Goal: Check status: Check status

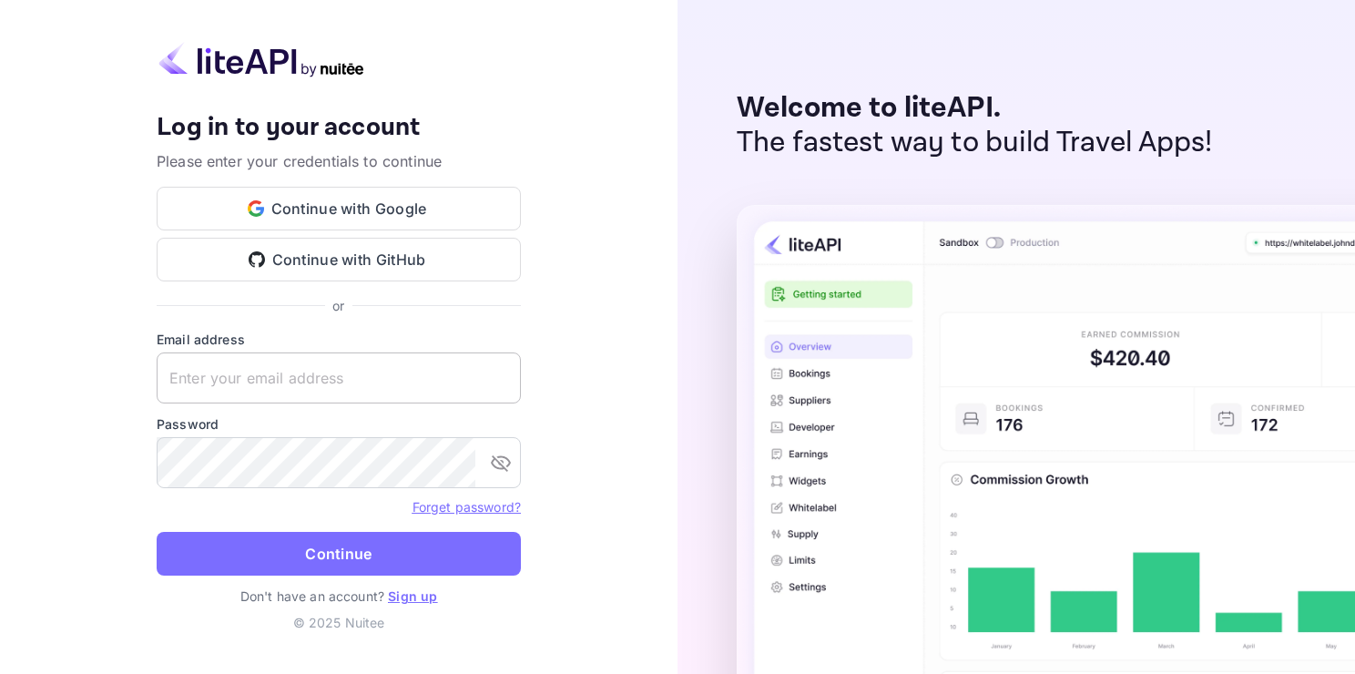
click at [248, 374] on input "text" at bounding box center [339, 377] width 364 height 51
paste input "[EMAIL_ADDRESS][DOMAIN_NAME]"
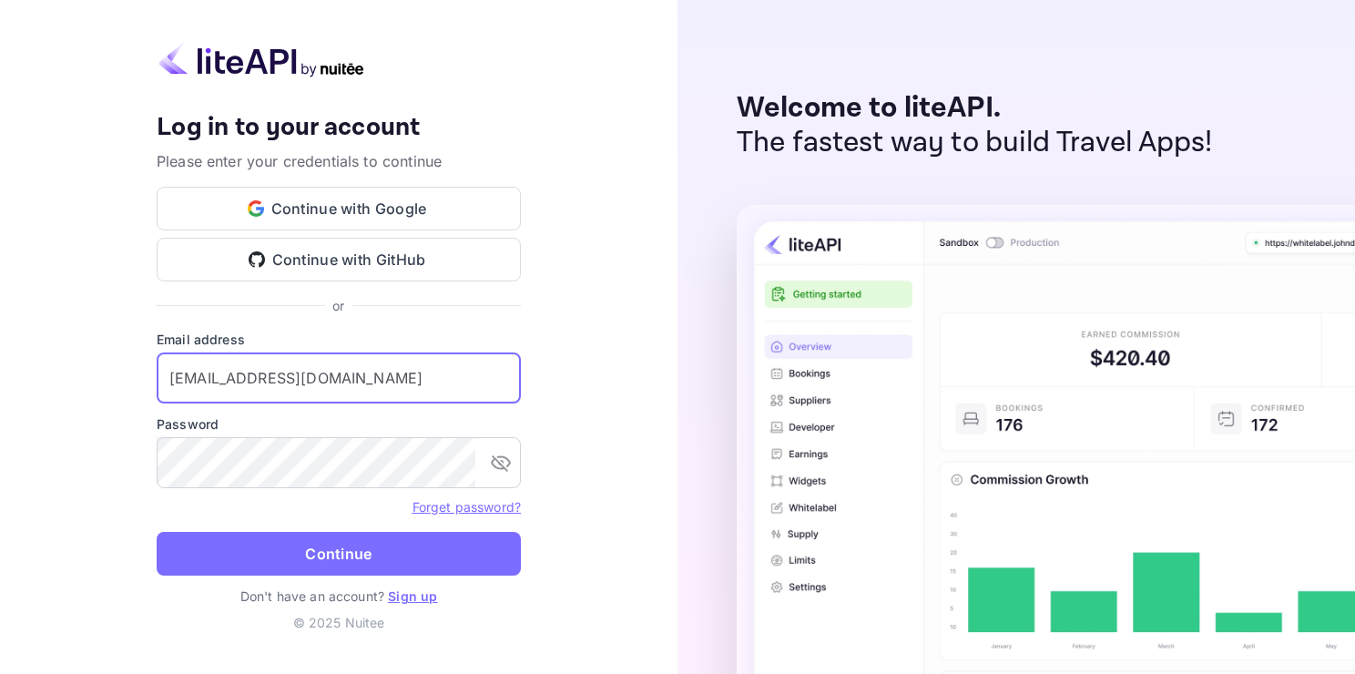
type input "[EMAIL_ADDRESS][DOMAIN_NAME]"
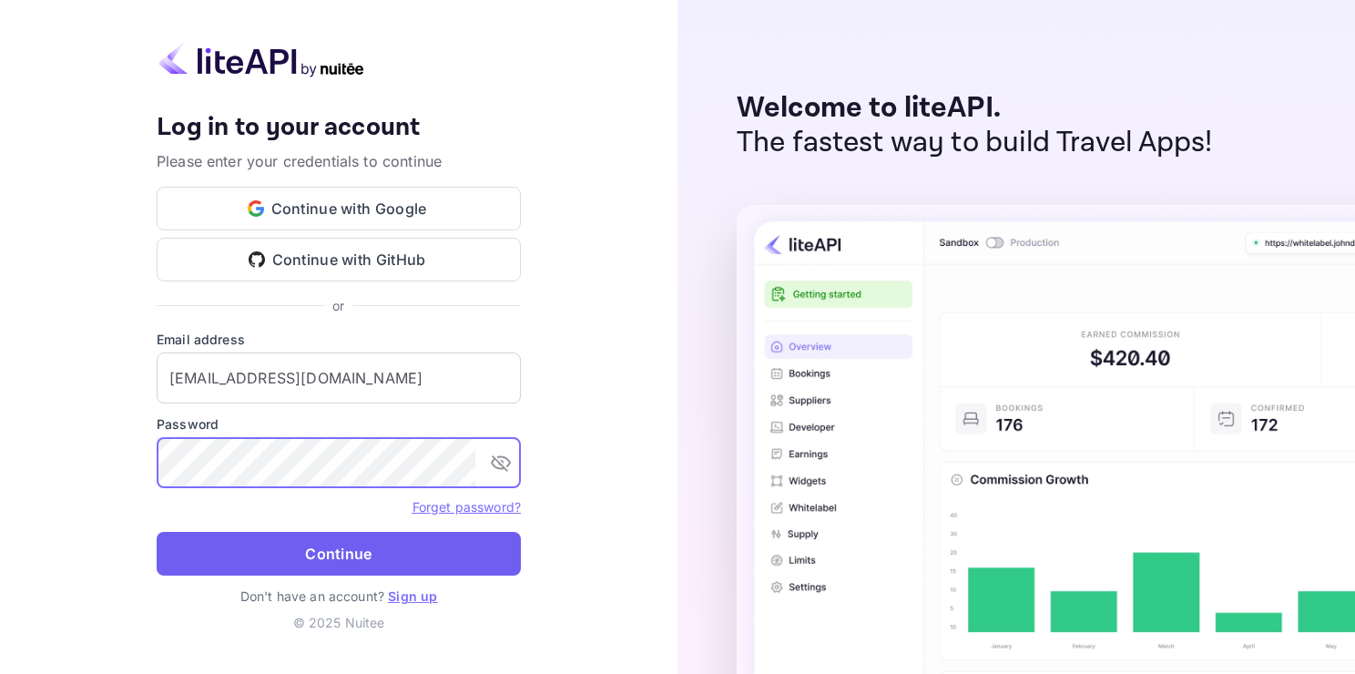
click at [373, 553] on button "Continue" at bounding box center [339, 554] width 364 height 44
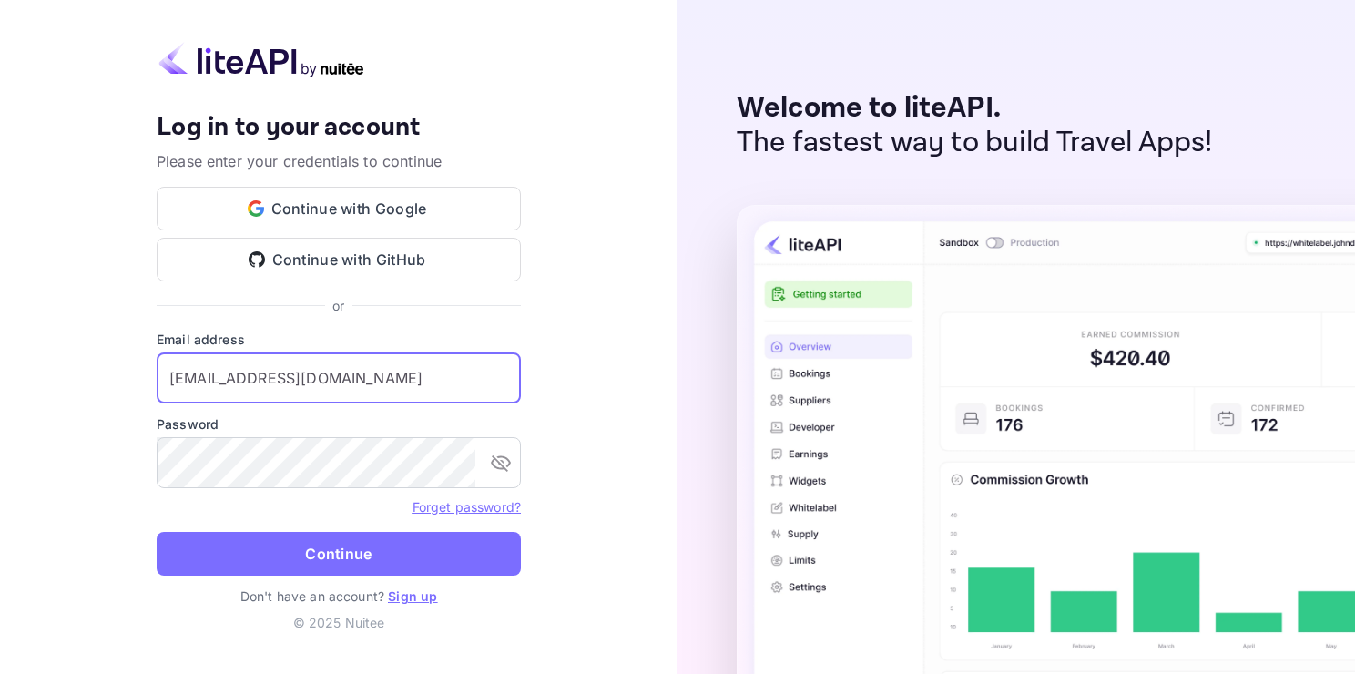
drag, startPoint x: 480, startPoint y: 382, endPoint x: 7, endPoint y: 351, distance: 473.7
click at [8, 353] on div "Your account has been created successfully, a confirmation link has been sent t…" at bounding box center [339, 337] width 678 height 674
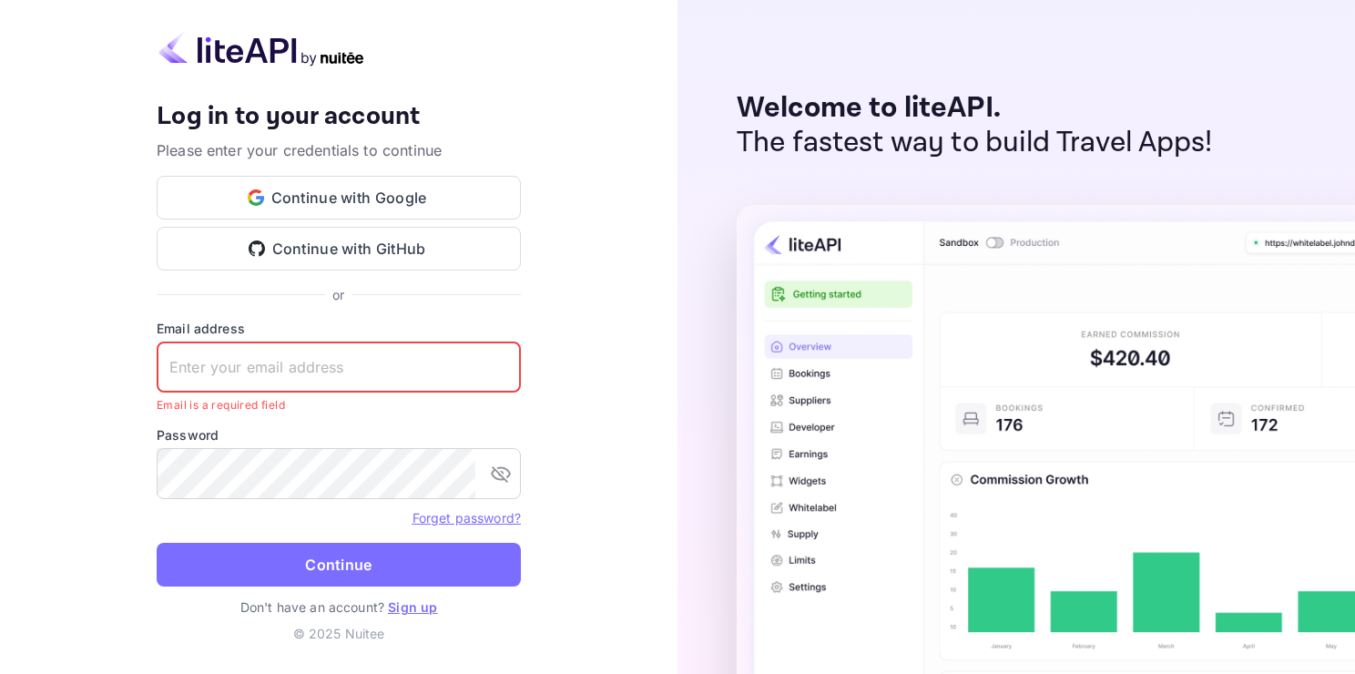
paste input "[EMAIL_ADDRESS][DOMAIN_NAME]"
type input "[EMAIL_ADDRESS][DOMAIN_NAME]"
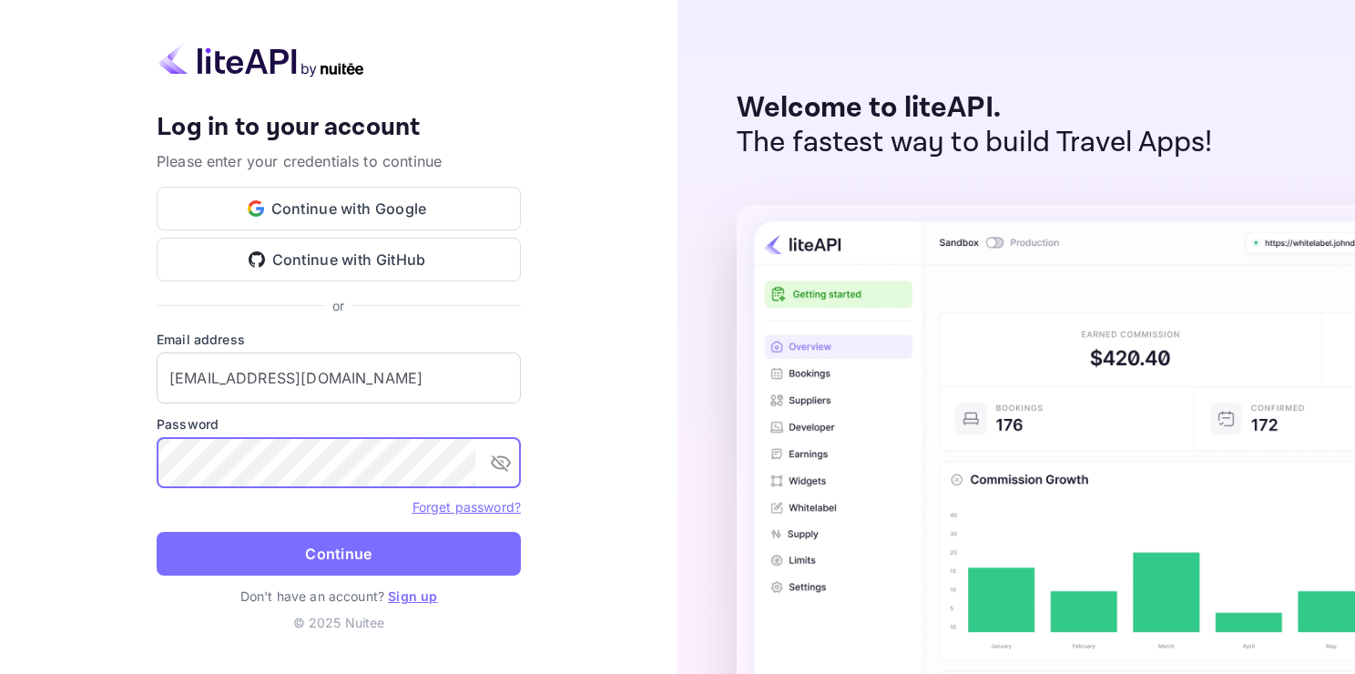
click at [51, 436] on div "Your account has been created successfully, a confirmation link has been sent t…" at bounding box center [339, 337] width 678 height 674
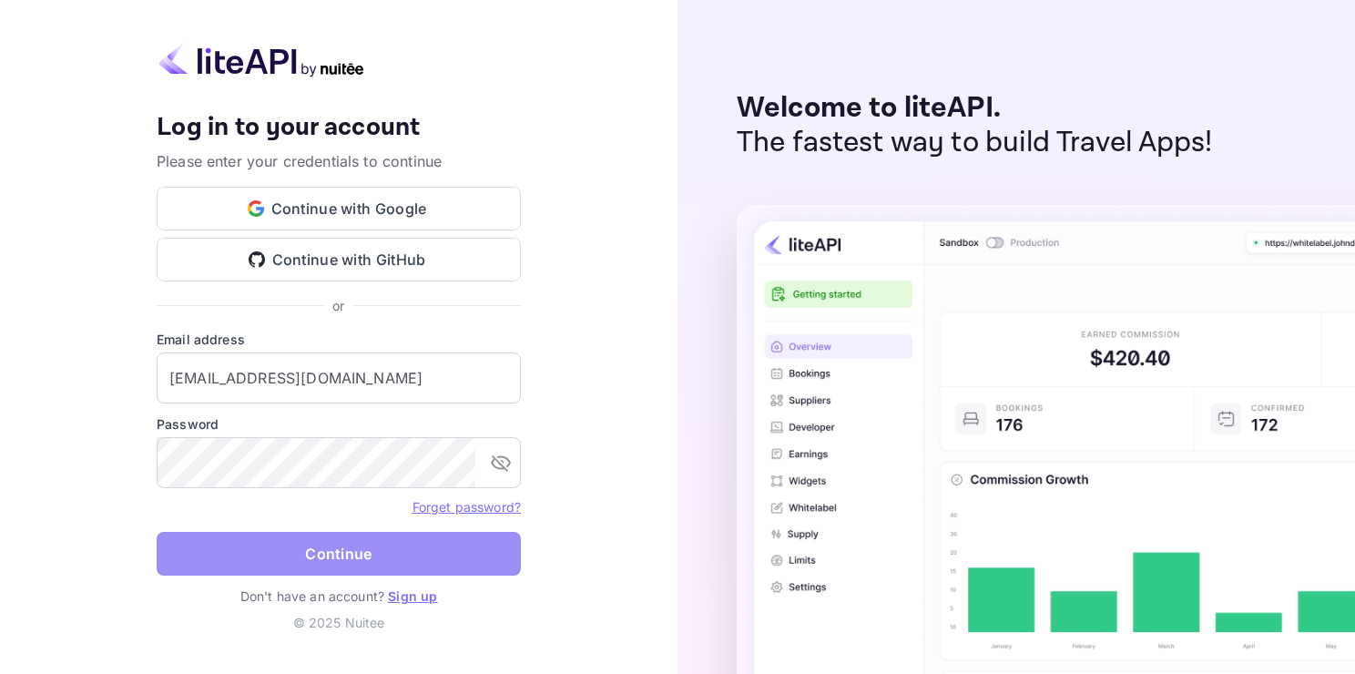
click at [332, 550] on button "Continue" at bounding box center [339, 554] width 364 height 44
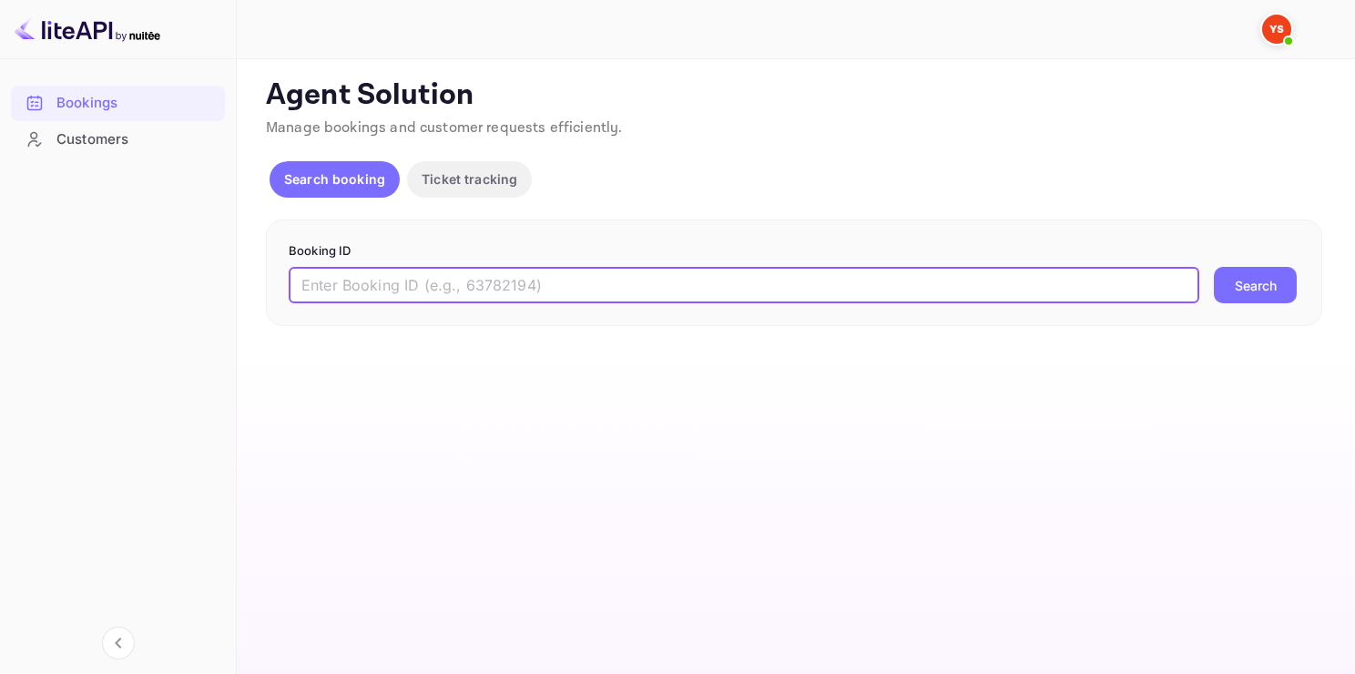
click at [461, 278] on input "text" at bounding box center [744, 285] width 911 height 36
paste input "9418004"
type input "9418004"
click at [1253, 285] on button "Search" at bounding box center [1255, 285] width 83 height 36
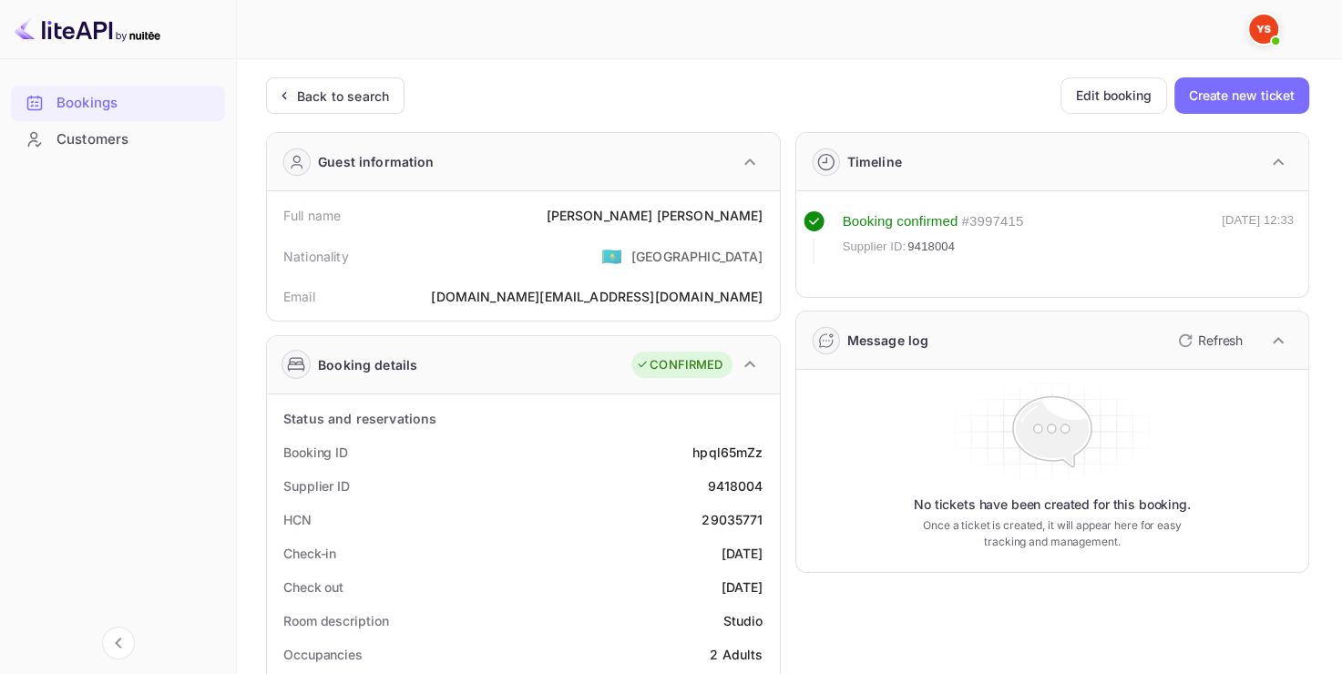
click at [747, 215] on div "[PERSON_NAME]" at bounding box center [654, 215] width 217 height 19
click at [746, 215] on div "[PERSON_NAME]" at bounding box center [654, 215] width 217 height 19
copy div "[PERSON_NAME]"
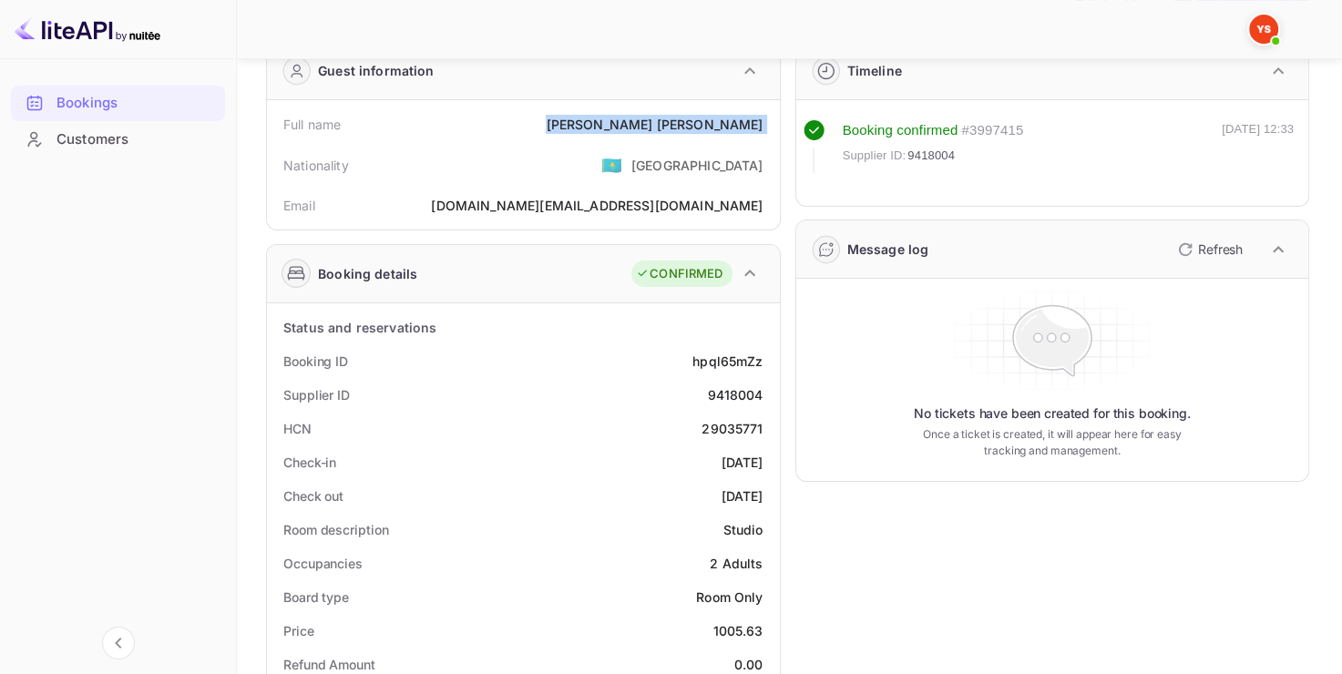
scroll to position [182, 0]
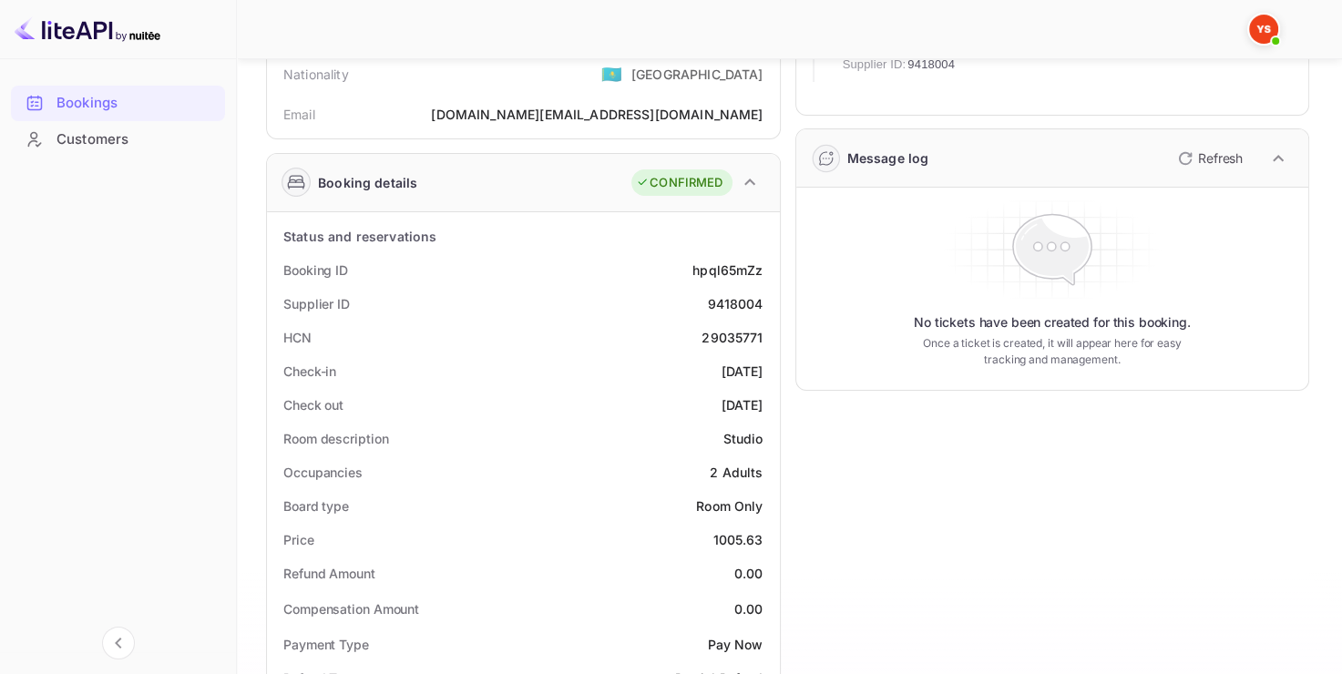
click at [740, 543] on div "1005.63" at bounding box center [737, 539] width 50 height 19
copy div "1005.63"
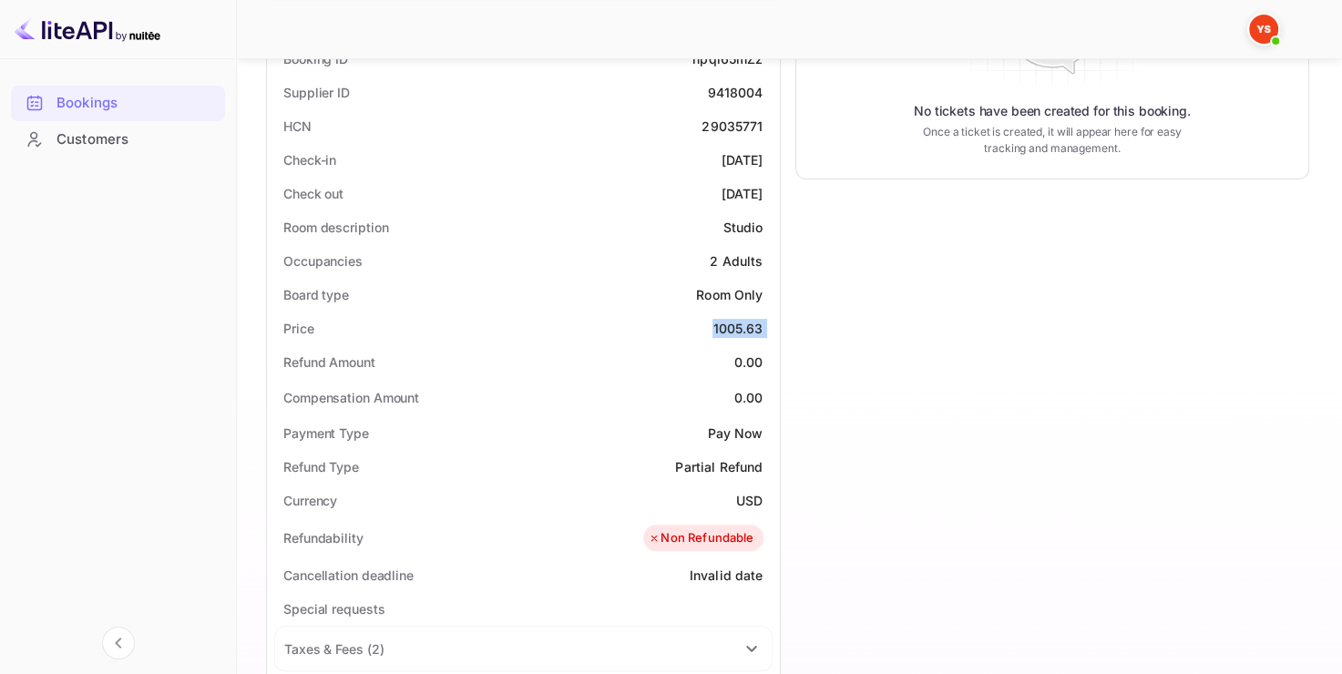
scroll to position [273, 0]
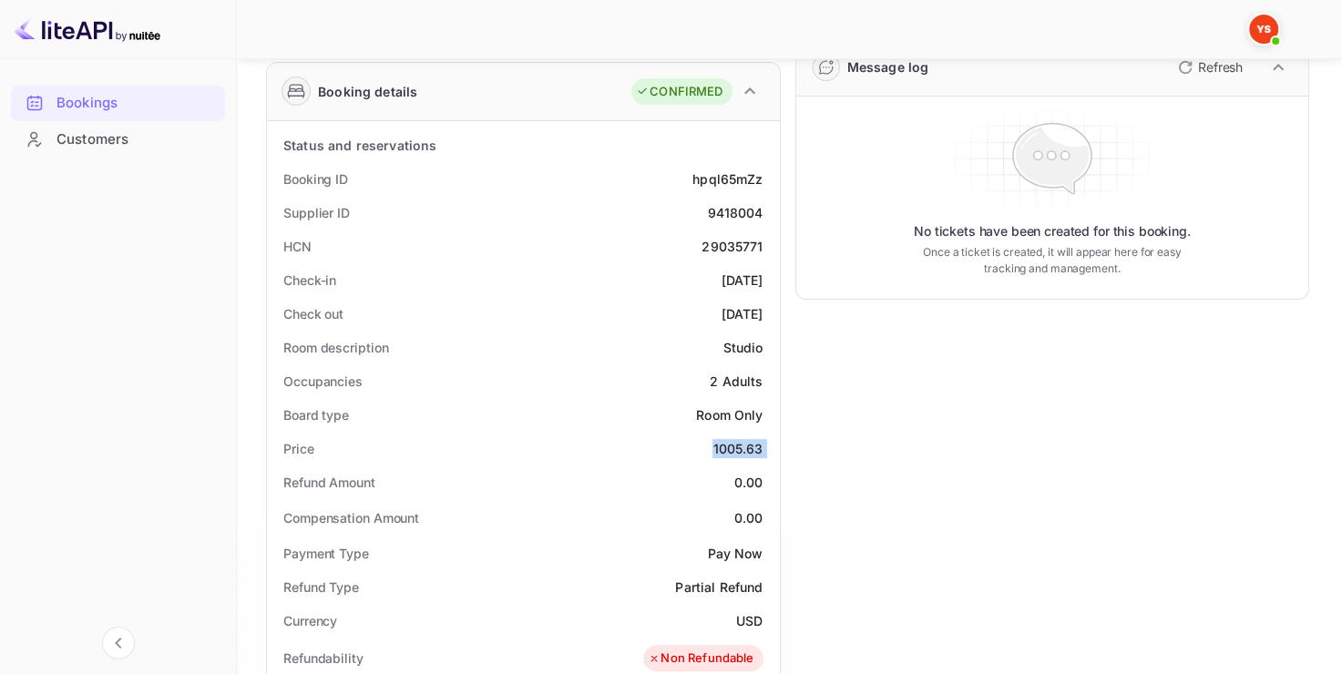
copy div "1005.63"
